Goal: Information Seeking & Learning: Learn about a topic

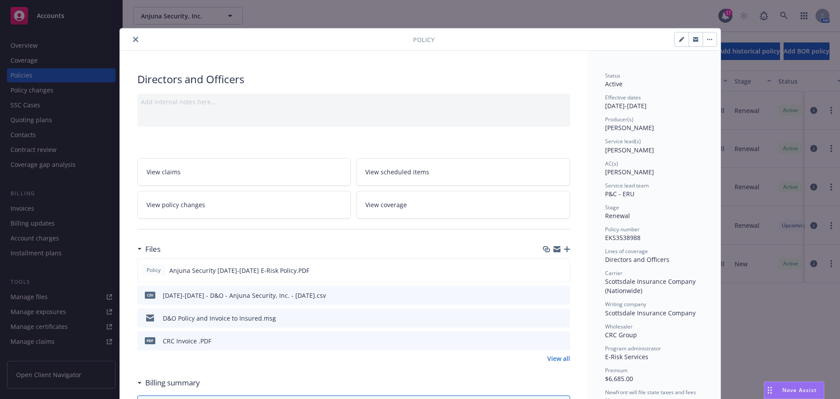
click at [133, 40] on icon "close" at bounding box center [135, 39] width 5 height 5
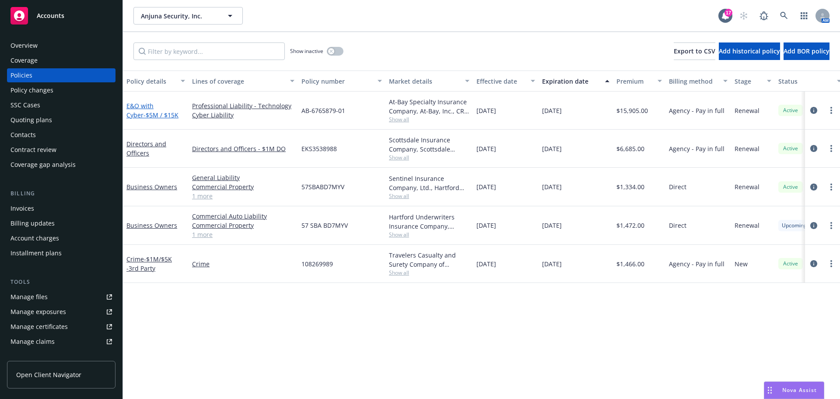
click at [154, 112] on span "- $5M / $15K" at bounding box center [161, 115] width 35 height 8
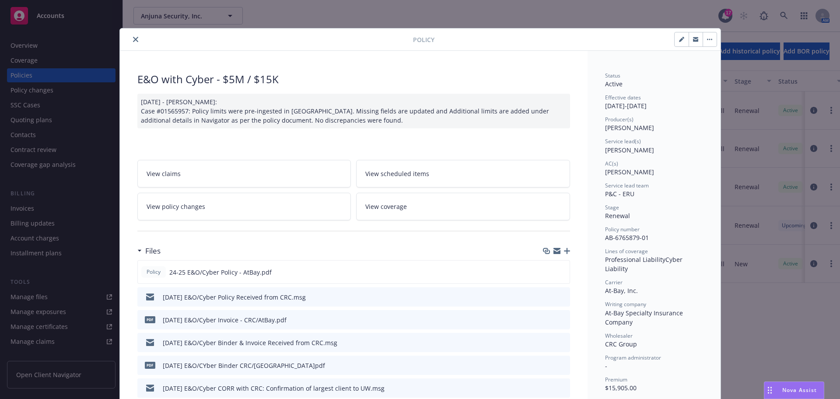
click at [133, 40] on icon "close" at bounding box center [135, 39] width 5 height 5
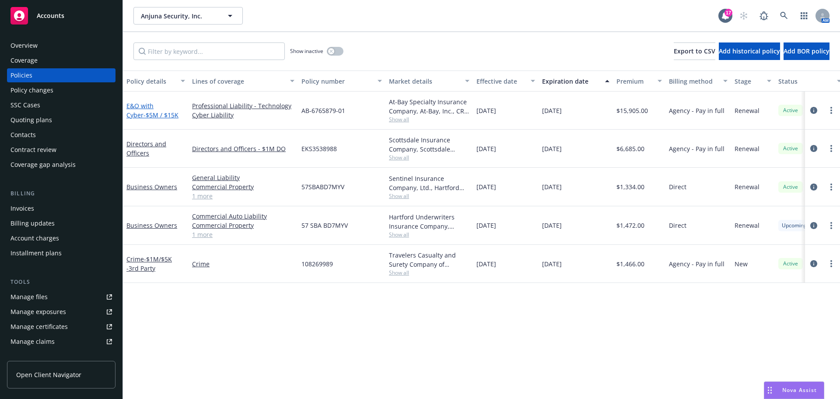
click at [147, 112] on span "- $5M / $15K" at bounding box center [161, 115] width 35 height 8
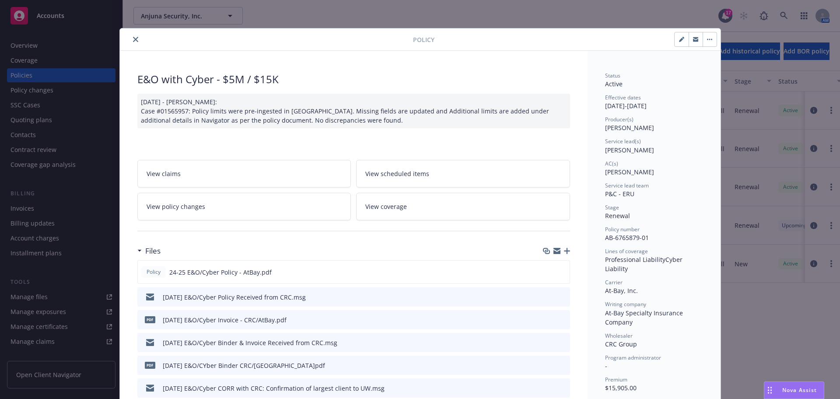
click at [130, 41] on button "close" at bounding box center [135, 39] width 11 height 11
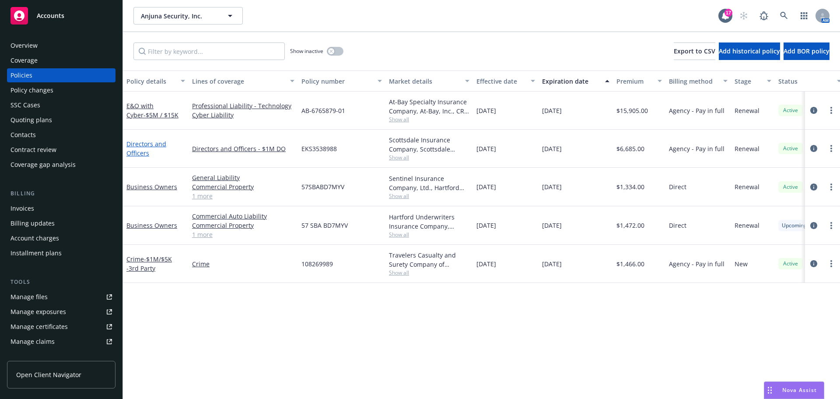
click at [140, 142] on link "Directors and Officers" at bounding box center [146, 149] width 40 height 18
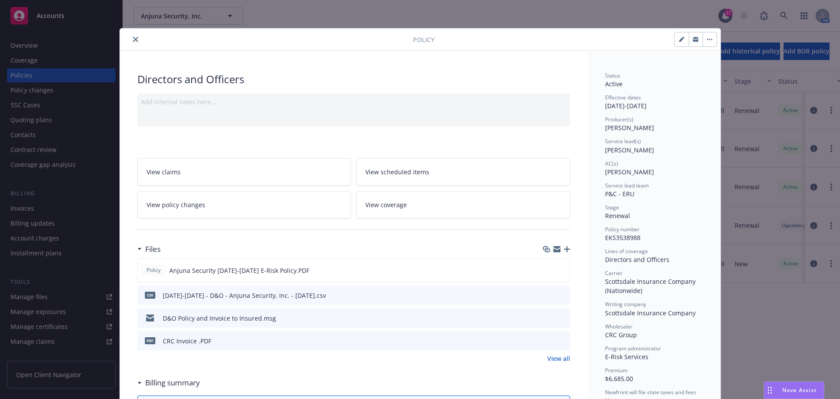
click at [133, 38] on icon "close" at bounding box center [135, 39] width 5 height 5
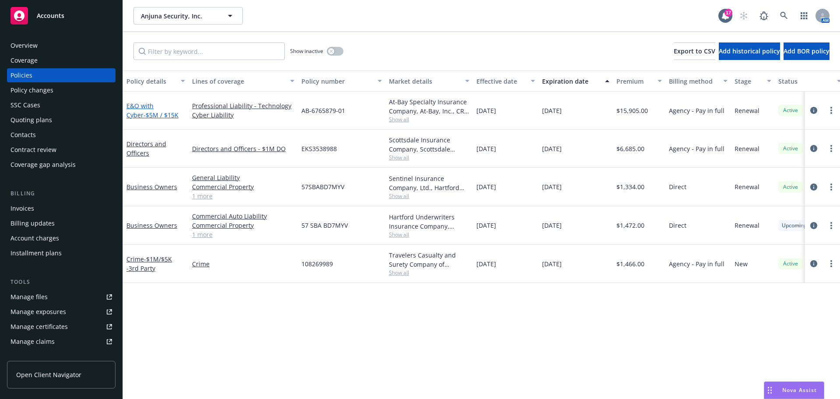
click at [132, 108] on link "E&O with Cyber - $5M / $15K" at bounding box center [152, 111] width 52 height 18
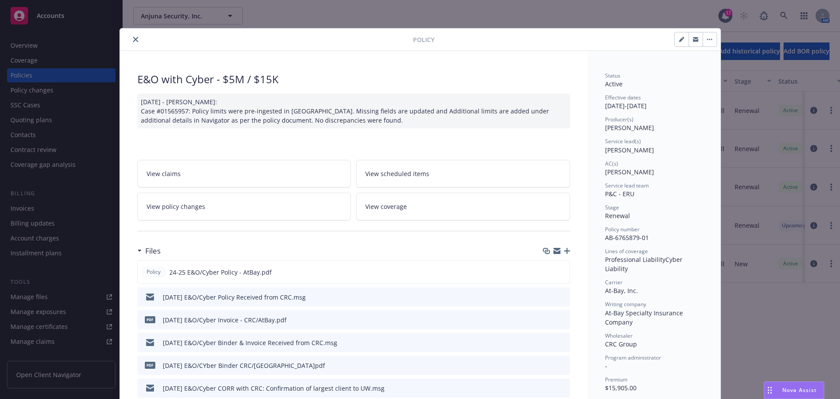
click at [134, 40] on icon "close" at bounding box center [135, 39] width 5 height 5
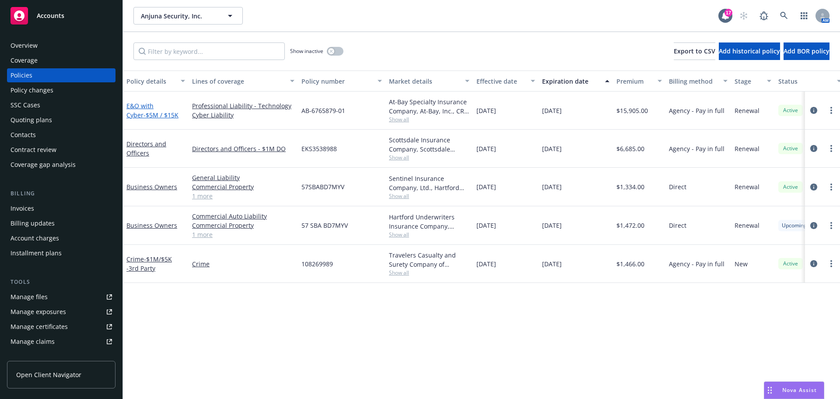
click at [144, 112] on span "- $5M / $15K" at bounding box center [161, 115] width 35 height 8
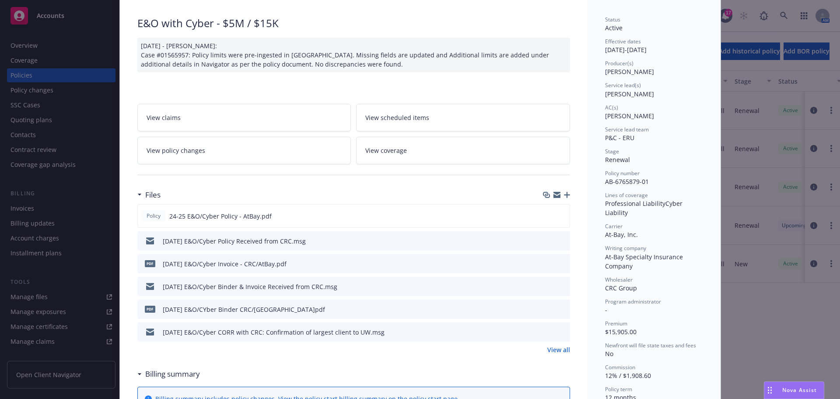
scroll to position [26, 0]
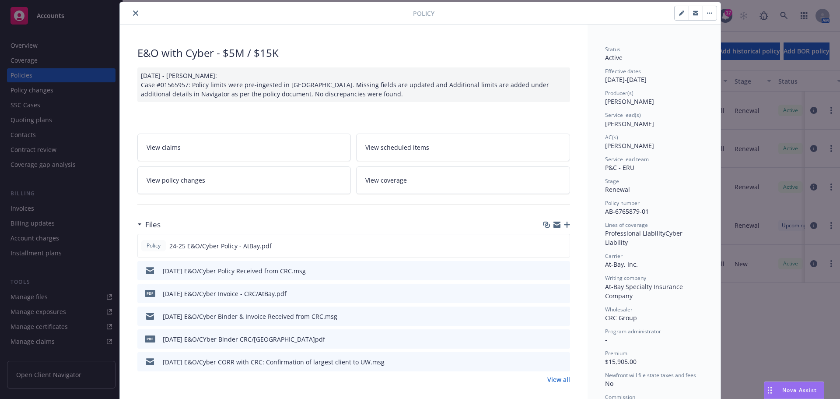
click at [136, 15] on button "close" at bounding box center [135, 13] width 11 height 11
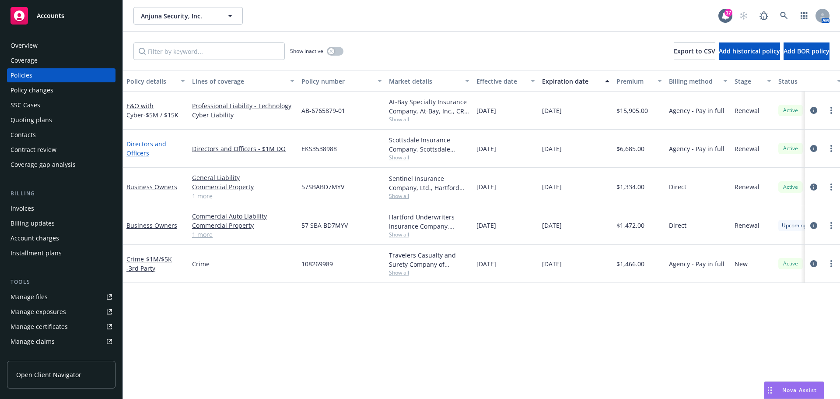
click at [136, 147] on link "Directors and Officers" at bounding box center [146, 149] width 40 height 18
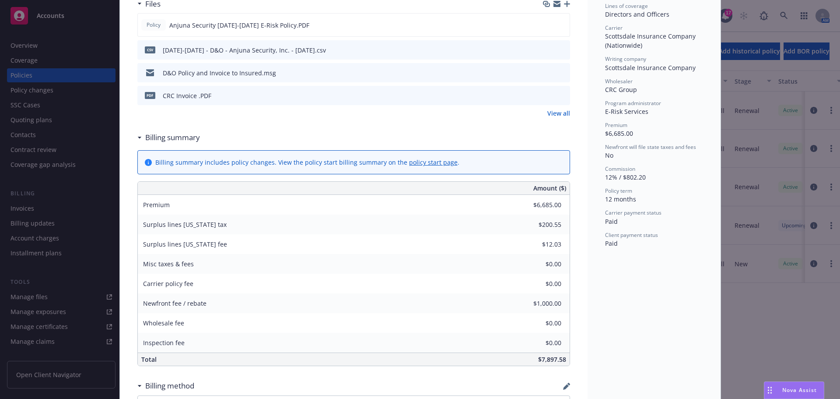
scroll to position [201, 0]
